Goal: Manage account settings

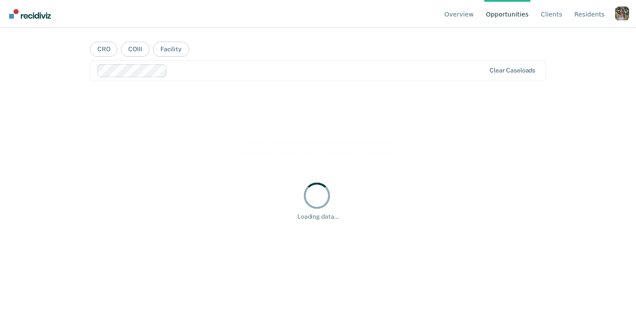
click at [623, 12] on div "Profile dropdown button" at bounding box center [622, 14] width 14 height 14
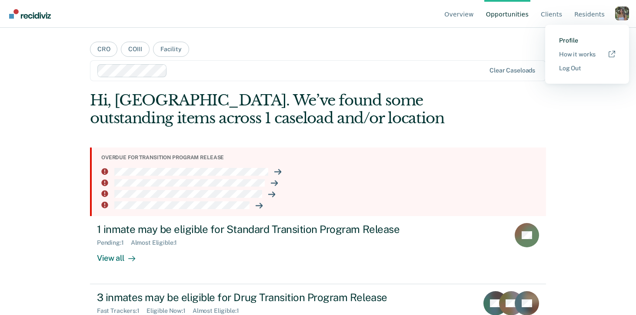
click at [567, 43] on link "Profile" at bounding box center [587, 40] width 56 height 7
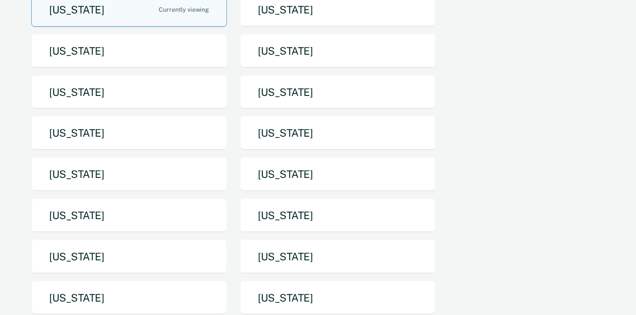
scroll to position [106, 0]
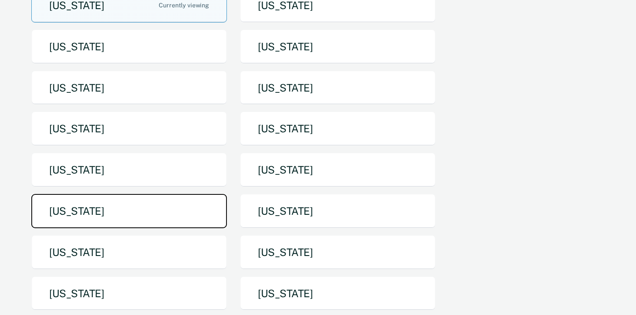
click at [166, 215] on button "[US_STATE]" at bounding box center [128, 211] width 195 height 34
